Goal: Information Seeking & Learning: Learn about a topic

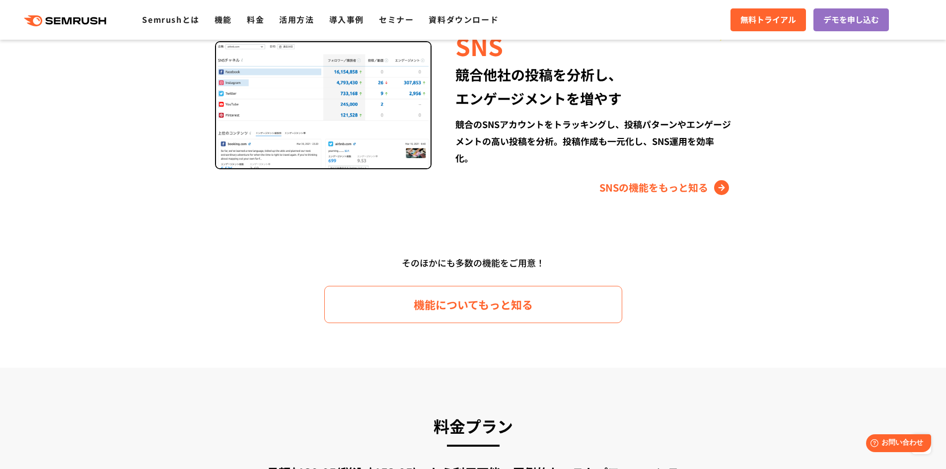
scroll to position [1340, 0]
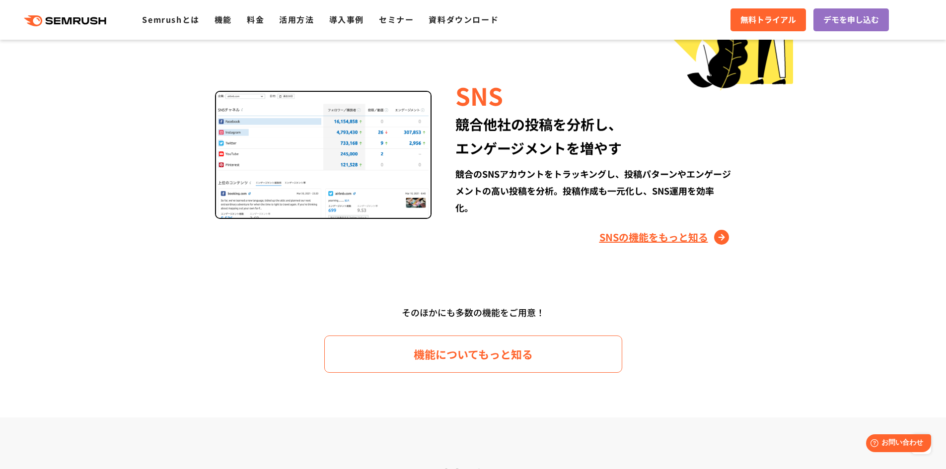
click at [722, 233] on link "SNSの機能をもっと知る" at bounding box center [665, 237] width 132 height 16
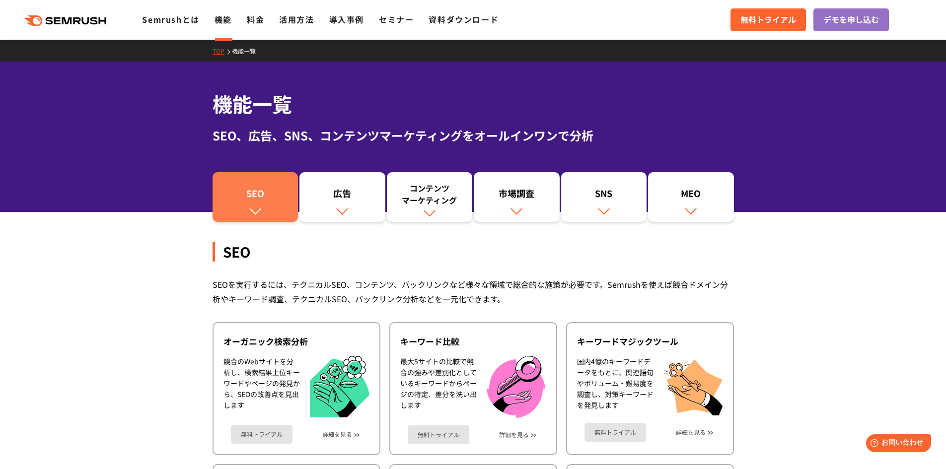
click at [259, 196] on div "SEO" at bounding box center [255, 195] width 76 height 17
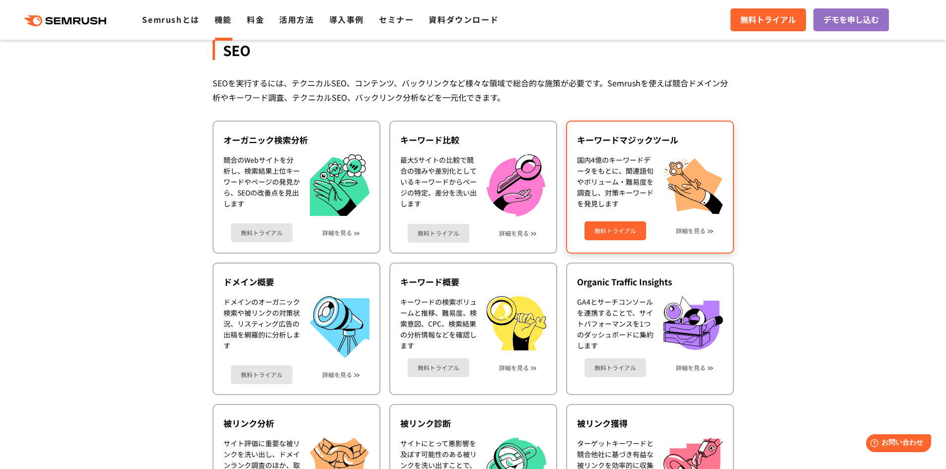
scroll to position [222, 0]
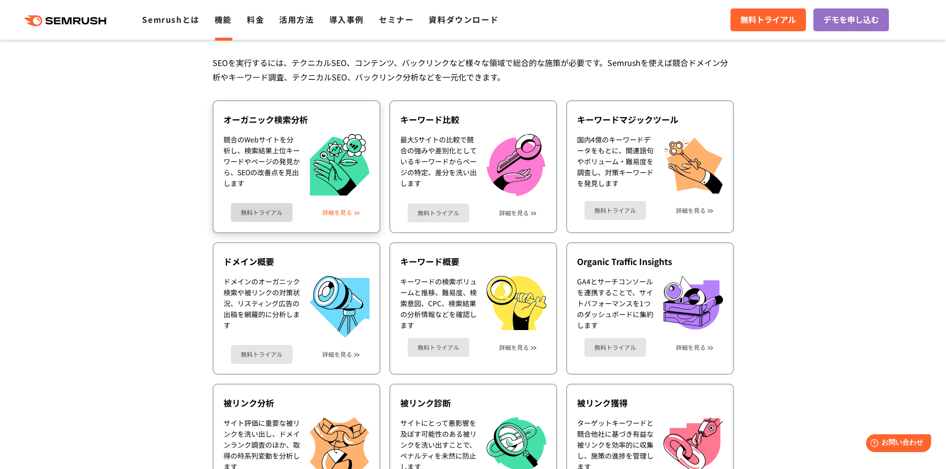
click at [339, 210] on link "詳細を見る" at bounding box center [337, 212] width 30 height 7
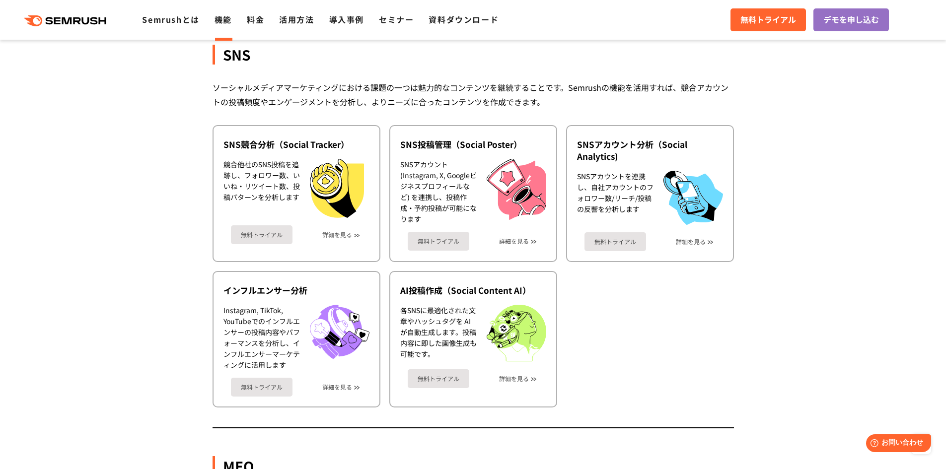
scroll to position [1821, 0]
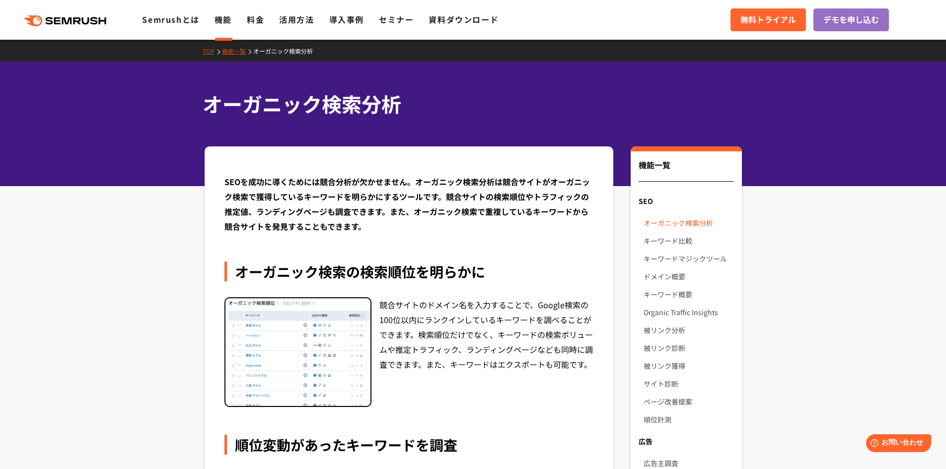
click at [690, 221] on link "オーガニック検索分析" at bounding box center [688, 223] width 90 height 18
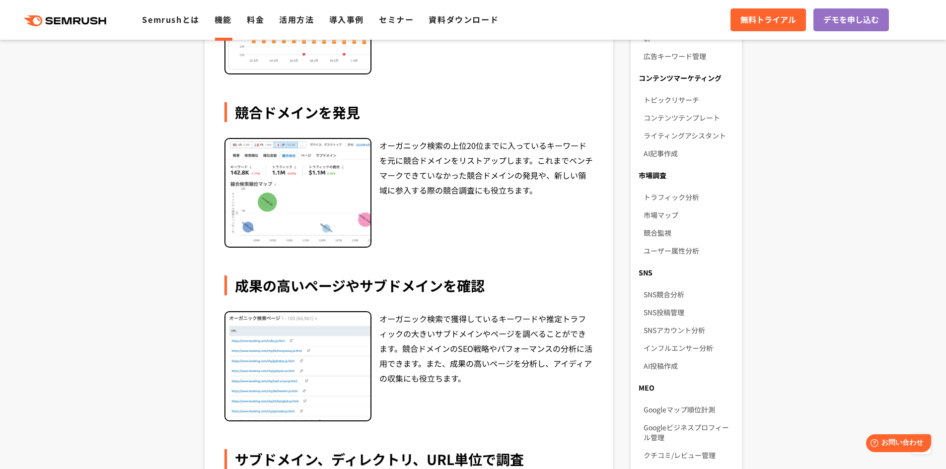
scroll to position [347, 0]
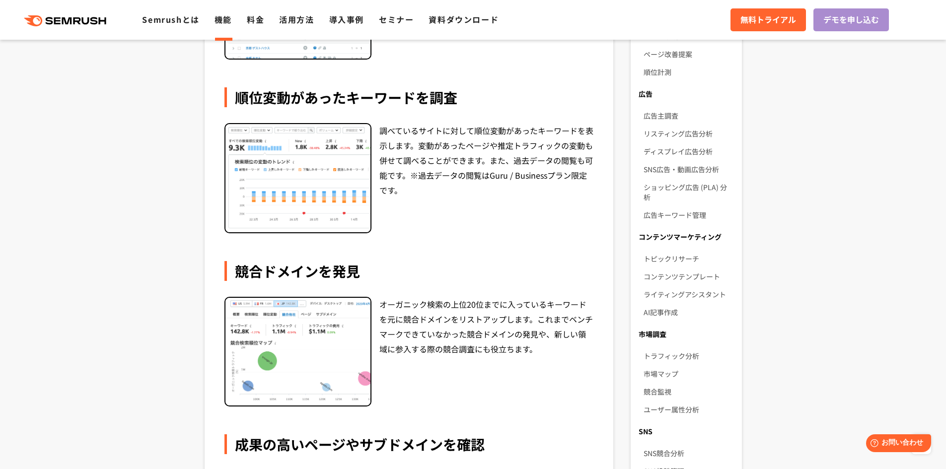
click at [839, 22] on span "デモを申し込む" at bounding box center [851, 19] width 56 height 13
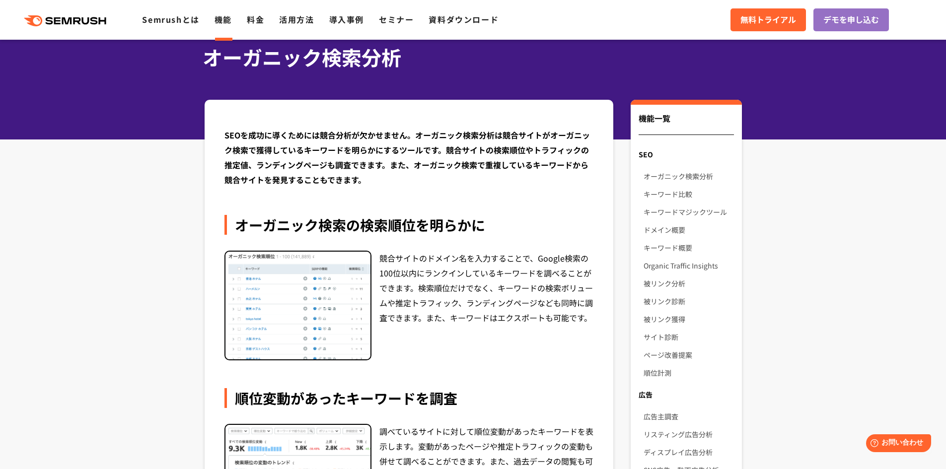
scroll to position [0, 0]
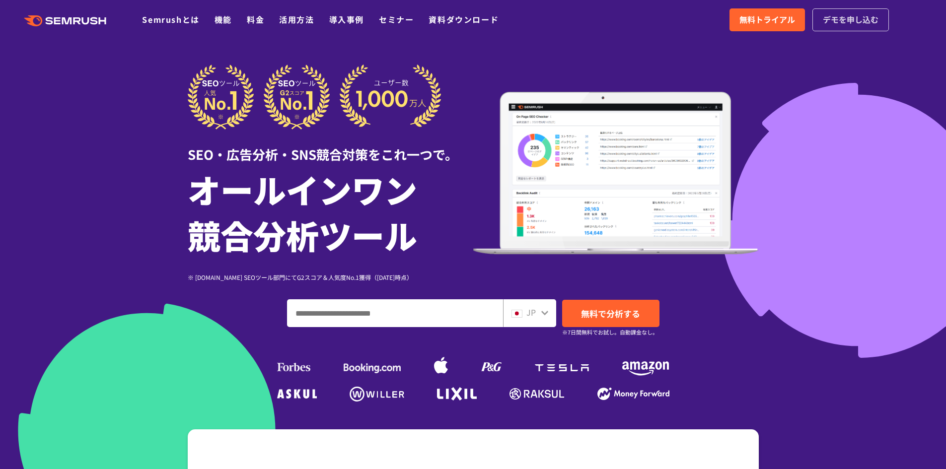
click at [829, 16] on span "デモを申し込む" at bounding box center [850, 19] width 56 height 13
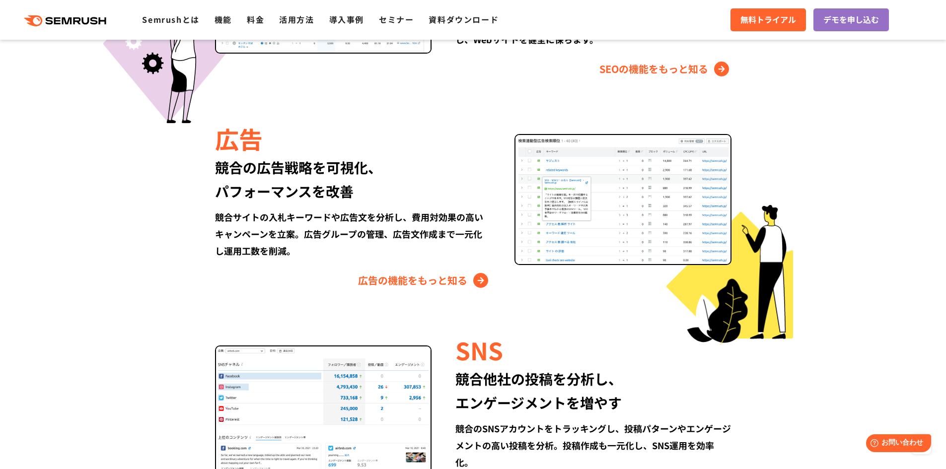
scroll to position [1092, 0]
